Goal: Connect with others: Connect with others

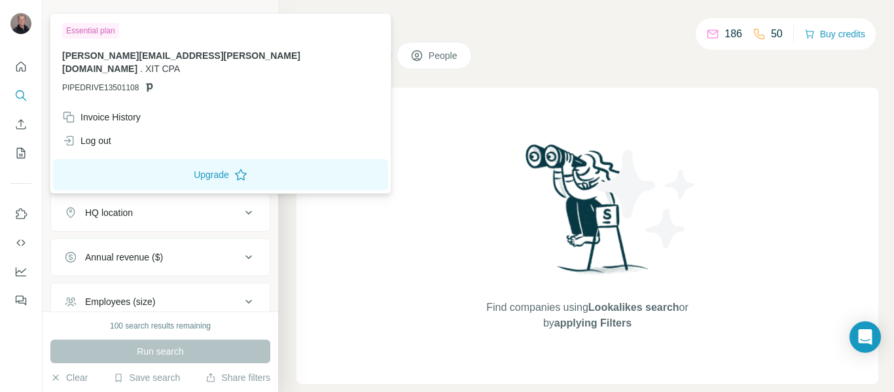
click at [30, 26] on img at bounding box center [20, 23] width 21 height 21
click at [22, 26] on img at bounding box center [20, 23] width 21 height 21
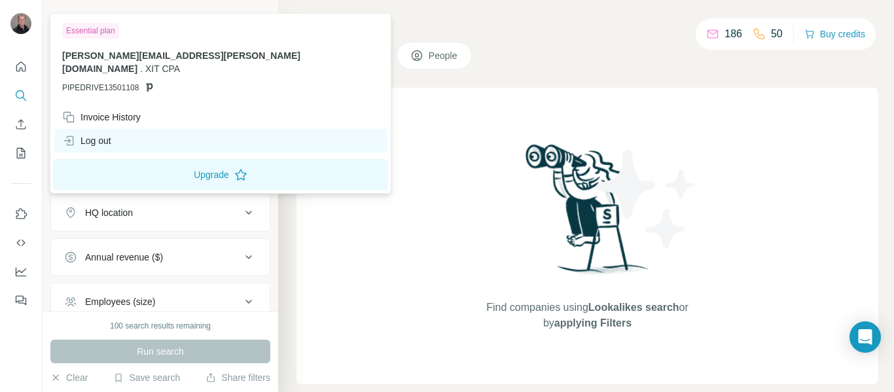
click at [96, 134] on div "Log out" at bounding box center [86, 140] width 49 height 13
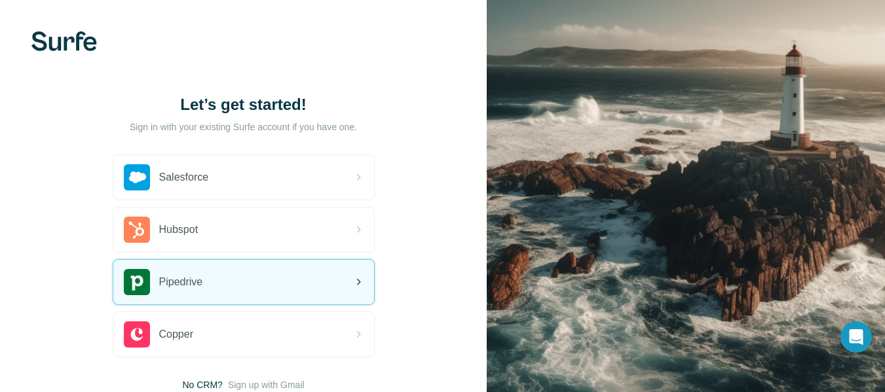
click at [206, 285] on div "Pipedrive" at bounding box center [243, 282] width 261 height 45
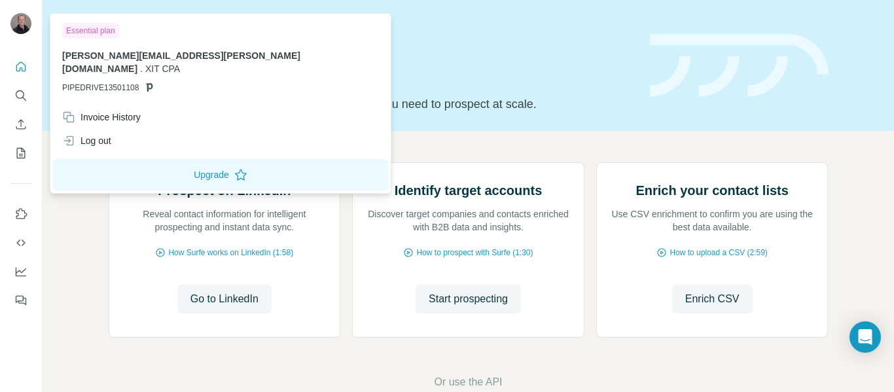
click at [19, 31] on img at bounding box center [20, 23] width 21 height 21
click at [25, 22] on img at bounding box center [20, 23] width 21 height 21
